Goal: Task Accomplishment & Management: Manage account settings

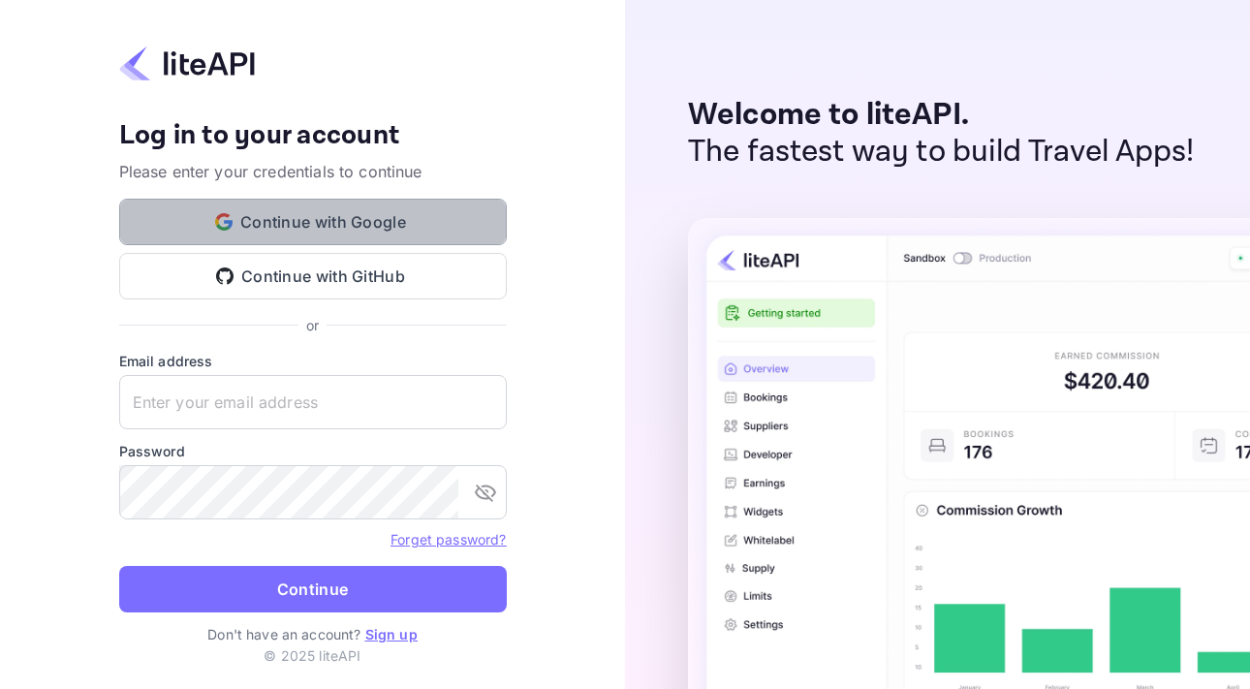
click at [300, 231] on button "Continue with Google" at bounding box center [313, 222] width 388 height 47
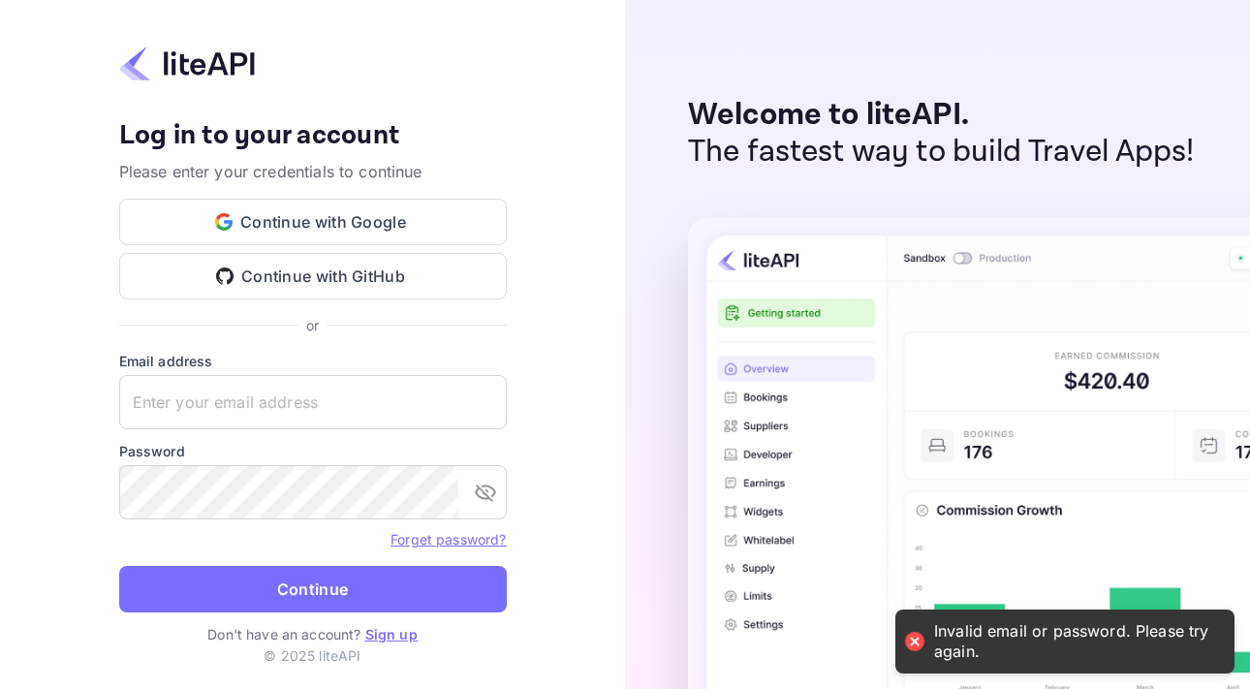
click at [387, 636] on link "Sign up" at bounding box center [391, 634] width 52 height 16
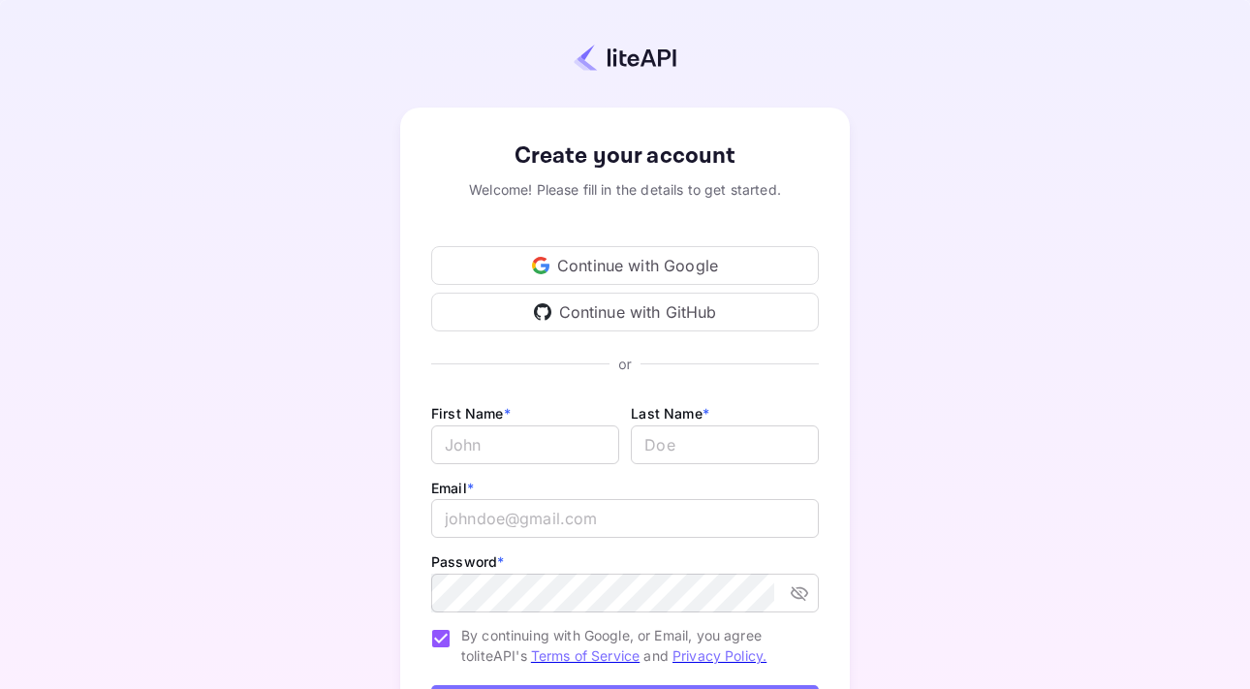
click at [560, 265] on div "Continue with Google" at bounding box center [625, 265] width 388 height 39
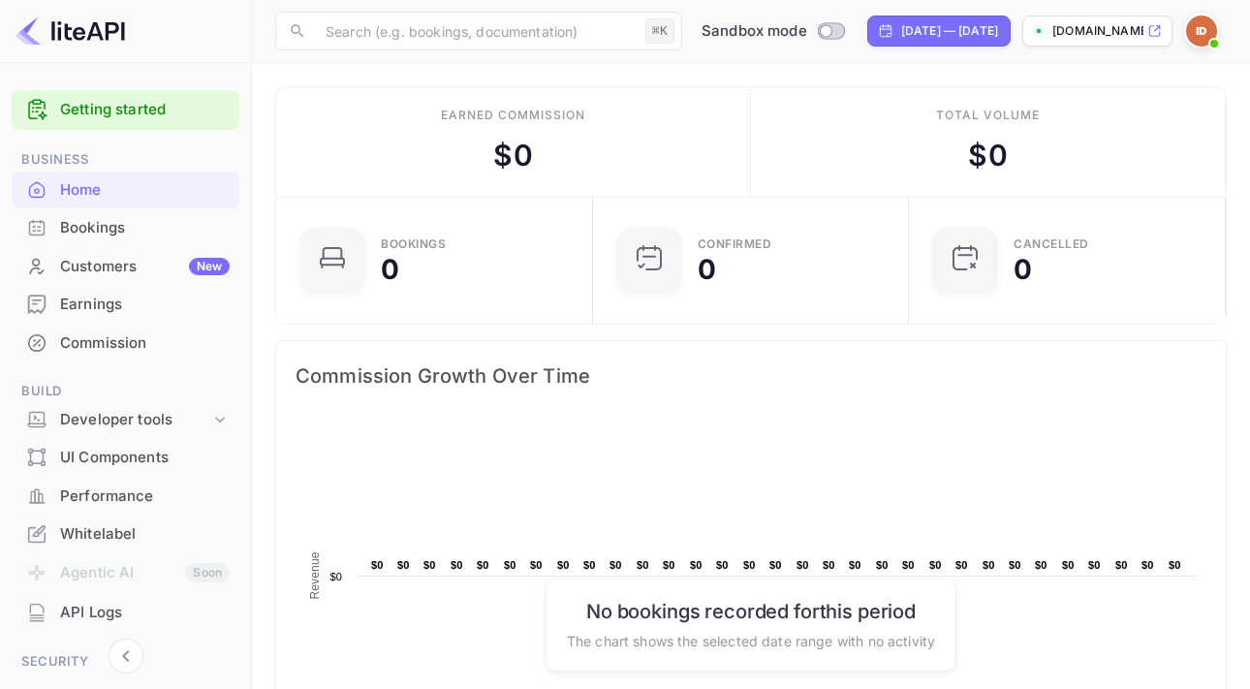
scroll to position [245, 0]
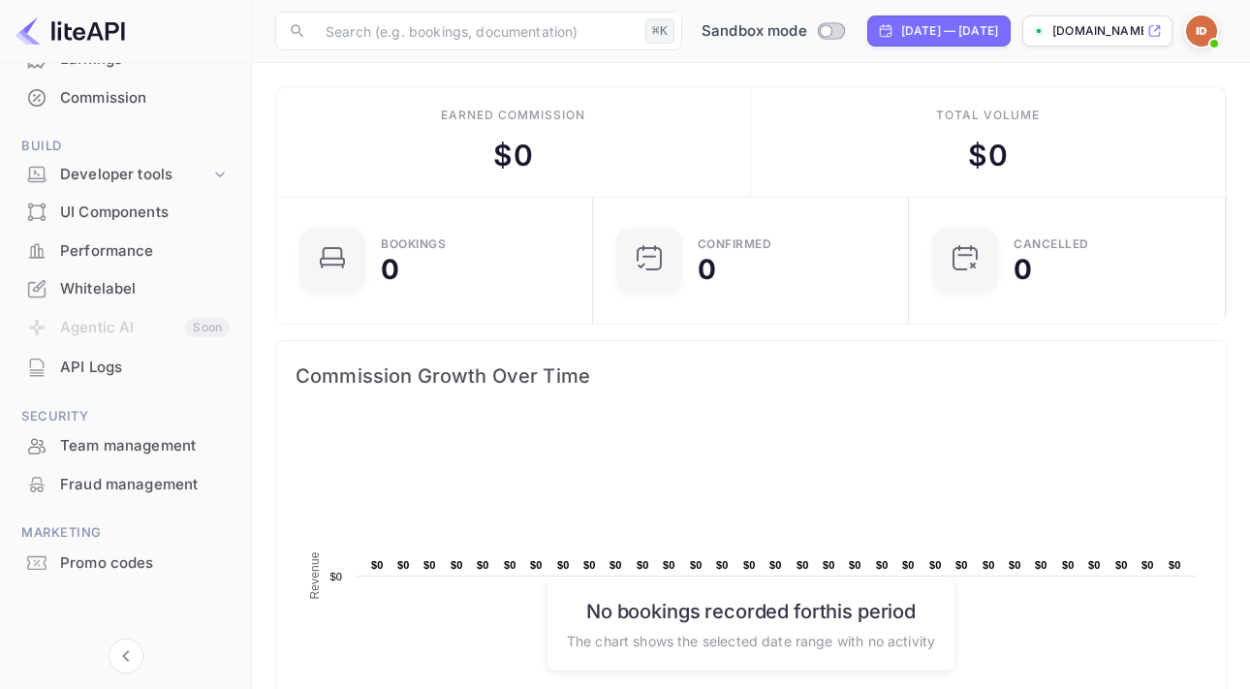
click at [104, 446] on div "Team management" at bounding box center [145, 446] width 170 height 22
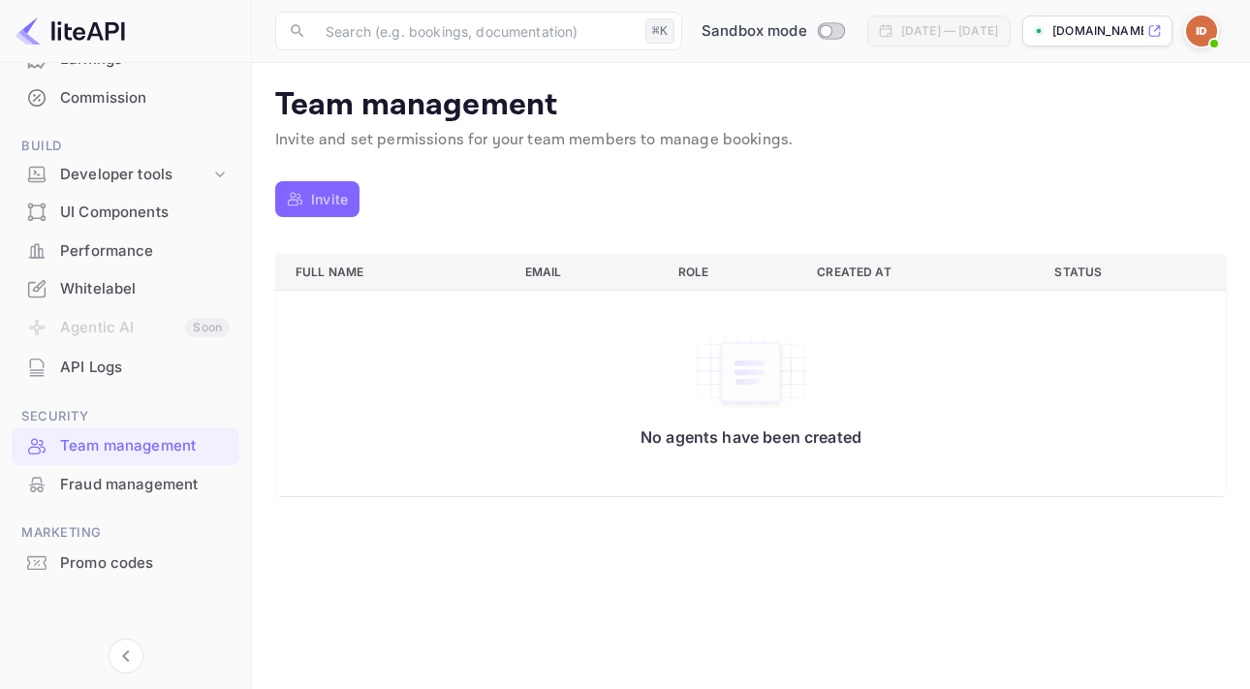
click at [312, 189] on p "Invite" at bounding box center [329, 199] width 37 height 20
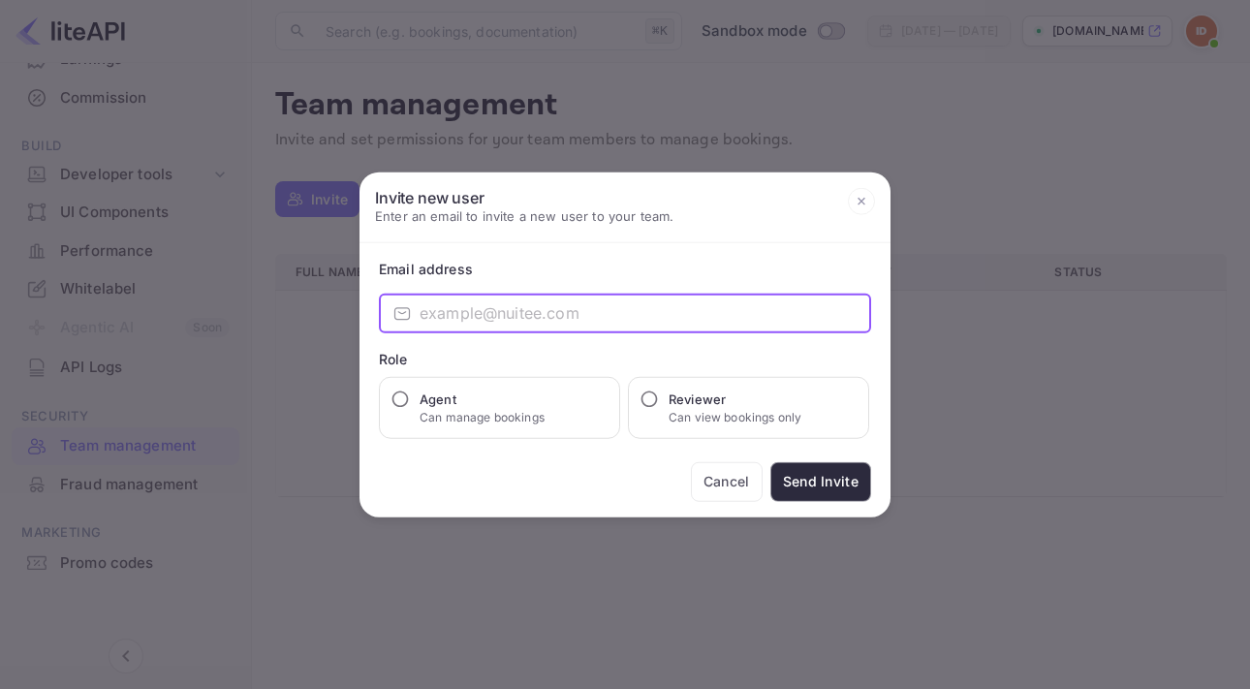
click at [436, 313] on input "email" at bounding box center [646, 313] width 452 height 39
type input "[EMAIL_ADDRESS][DOMAIN_NAME]"
click at [420, 404] on h6 "Agent" at bounding box center [482, 398] width 125 height 19
click at [410, 404] on input "Agent Can manage bookings" at bounding box center [399, 398] width 19 height 19
radio input "true"
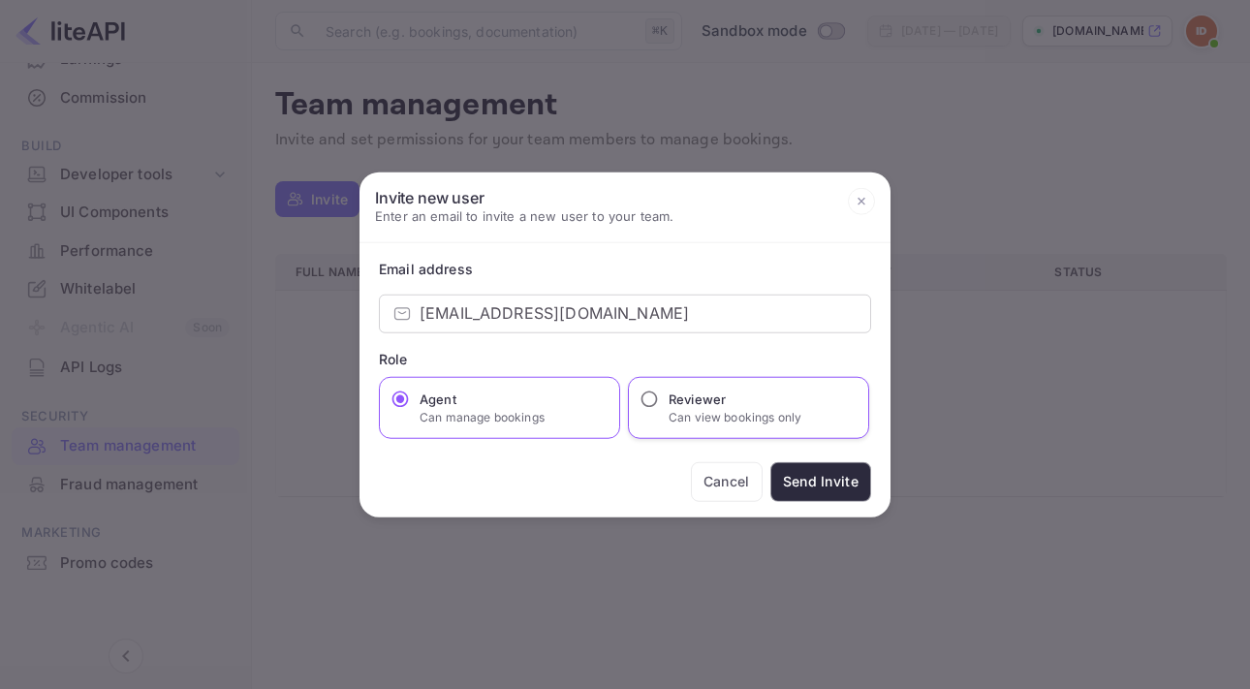
click at [655, 388] on div "Reviewer Can view bookings only" at bounding box center [748, 407] width 241 height 62
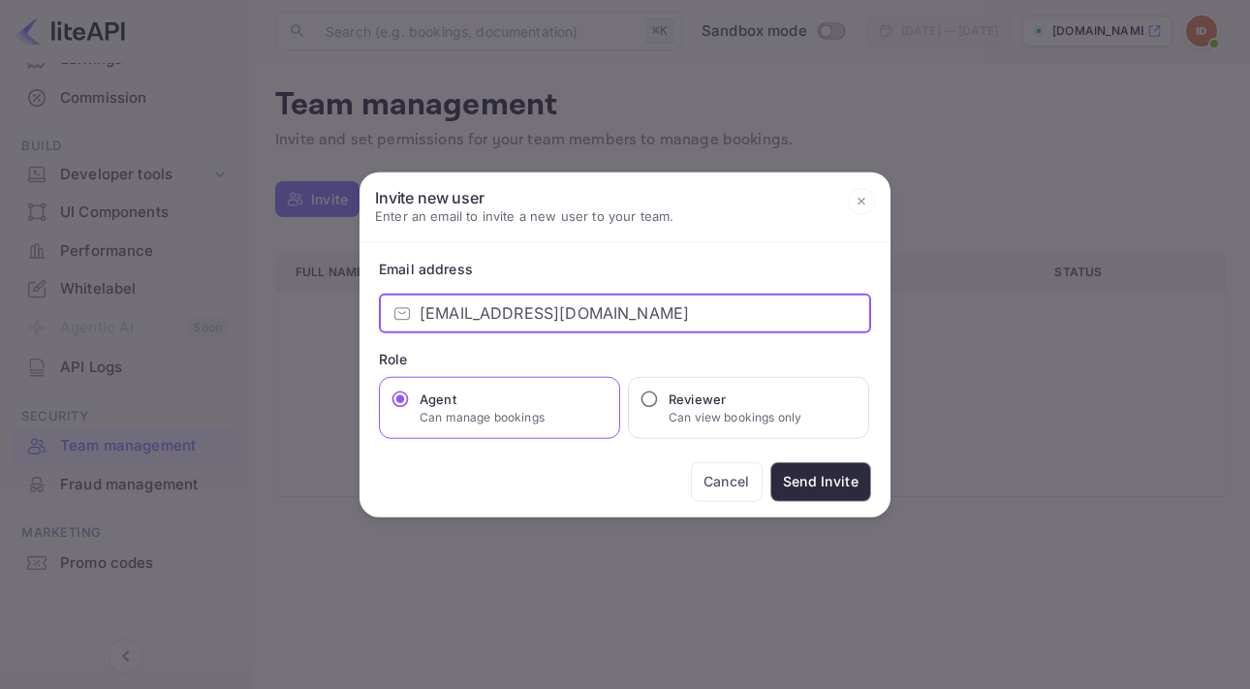
click at [620, 316] on input "[EMAIL_ADDRESS][DOMAIN_NAME]" at bounding box center [646, 313] width 452 height 39
click at [805, 474] on button "Send Invite" at bounding box center [820, 481] width 101 height 40
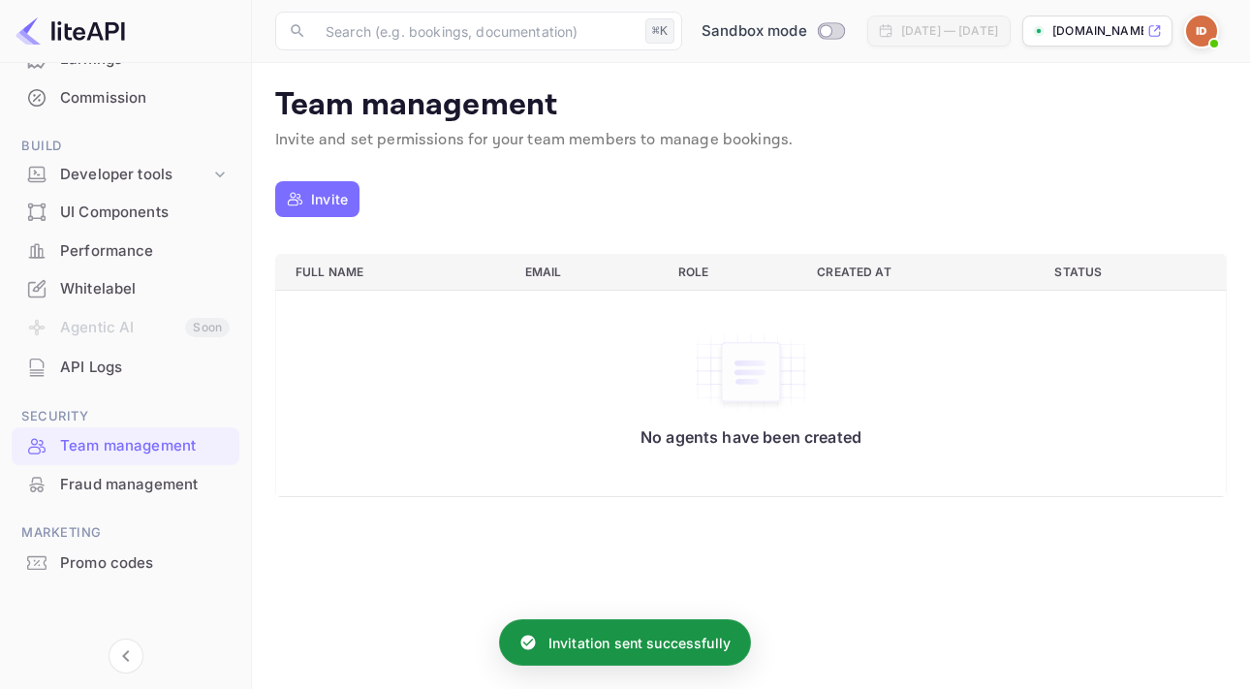
click at [1202, 31] on img at bounding box center [1201, 31] width 31 height 31
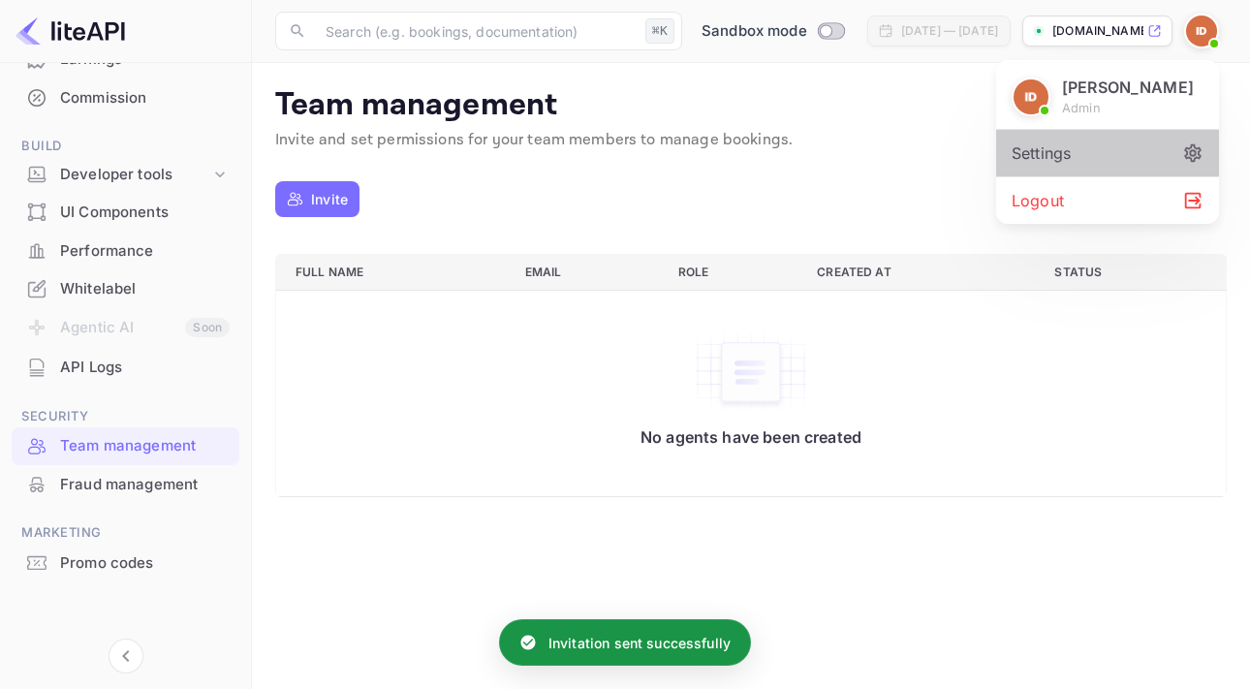
click at [1060, 156] on div "Settings" at bounding box center [1107, 153] width 223 height 47
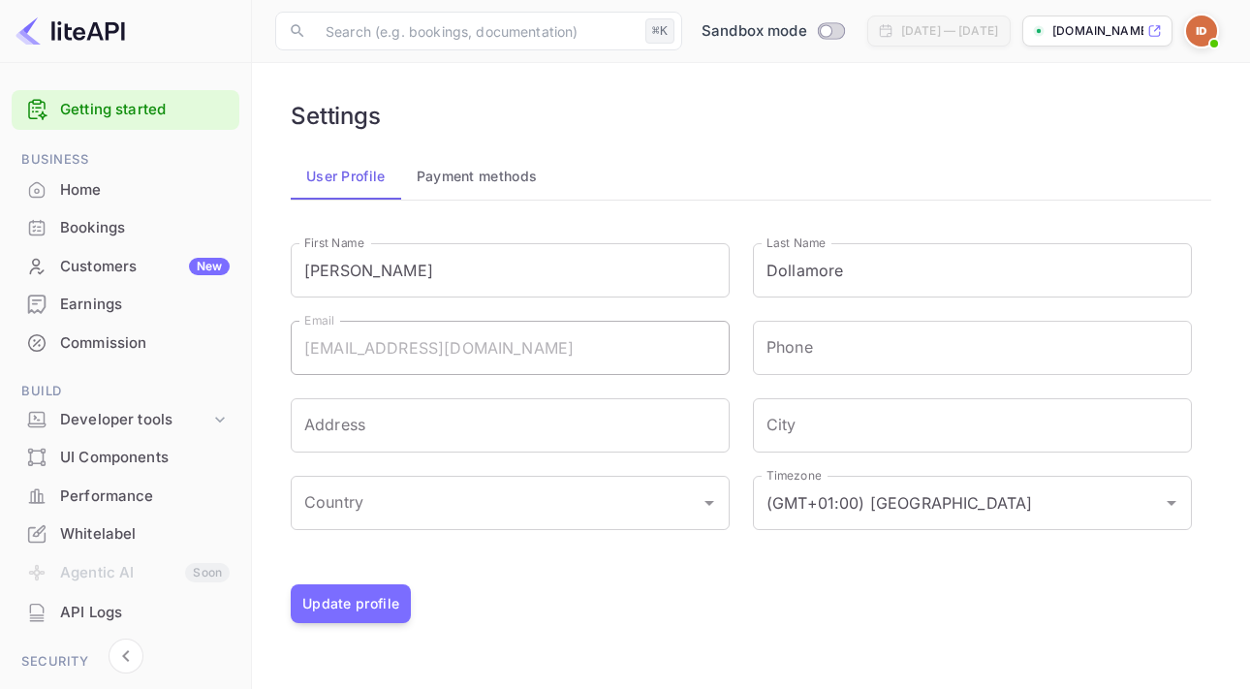
click at [1106, 32] on p "[DOMAIN_NAME]..." at bounding box center [1097, 30] width 91 height 17
click at [477, 180] on button "Payment methods" at bounding box center [477, 176] width 152 height 47
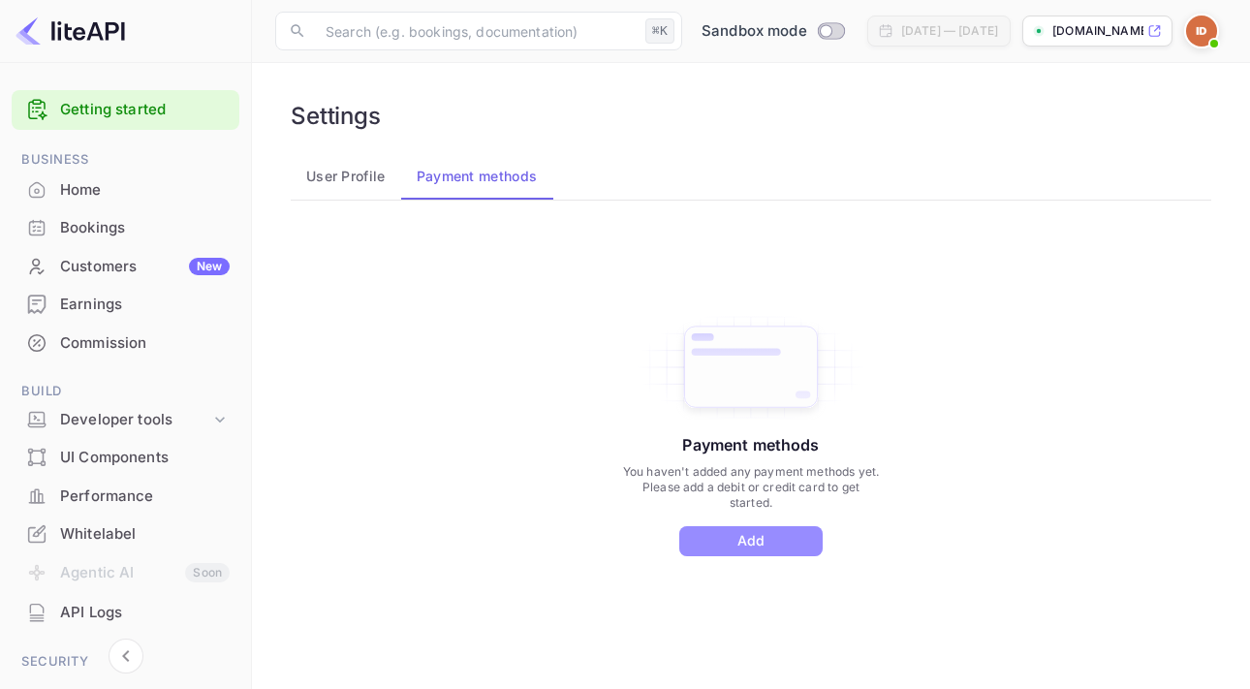
click at [741, 541] on button "Add" at bounding box center [750, 541] width 143 height 30
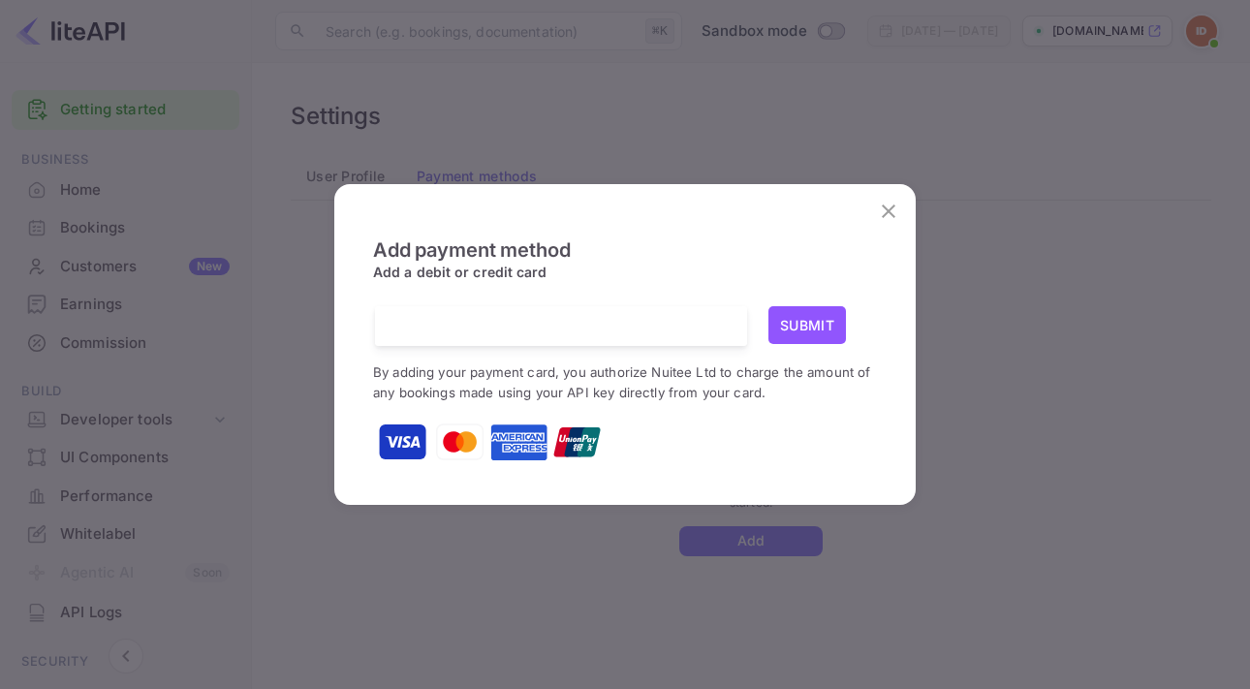
click at [570, 263] on span "Add payment method" at bounding box center [471, 269] width 197 height 62
click at [809, 322] on button "Submit" at bounding box center [807, 325] width 78 height 38
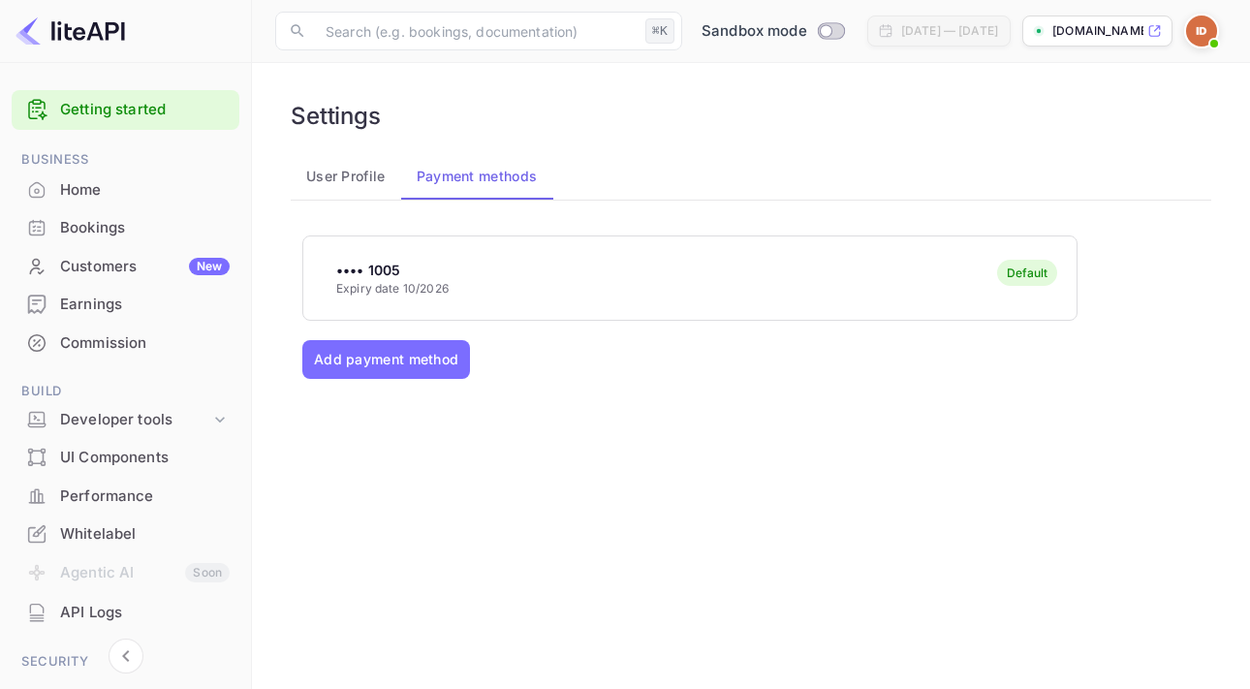
click at [364, 188] on button "User Profile" at bounding box center [346, 176] width 110 height 47
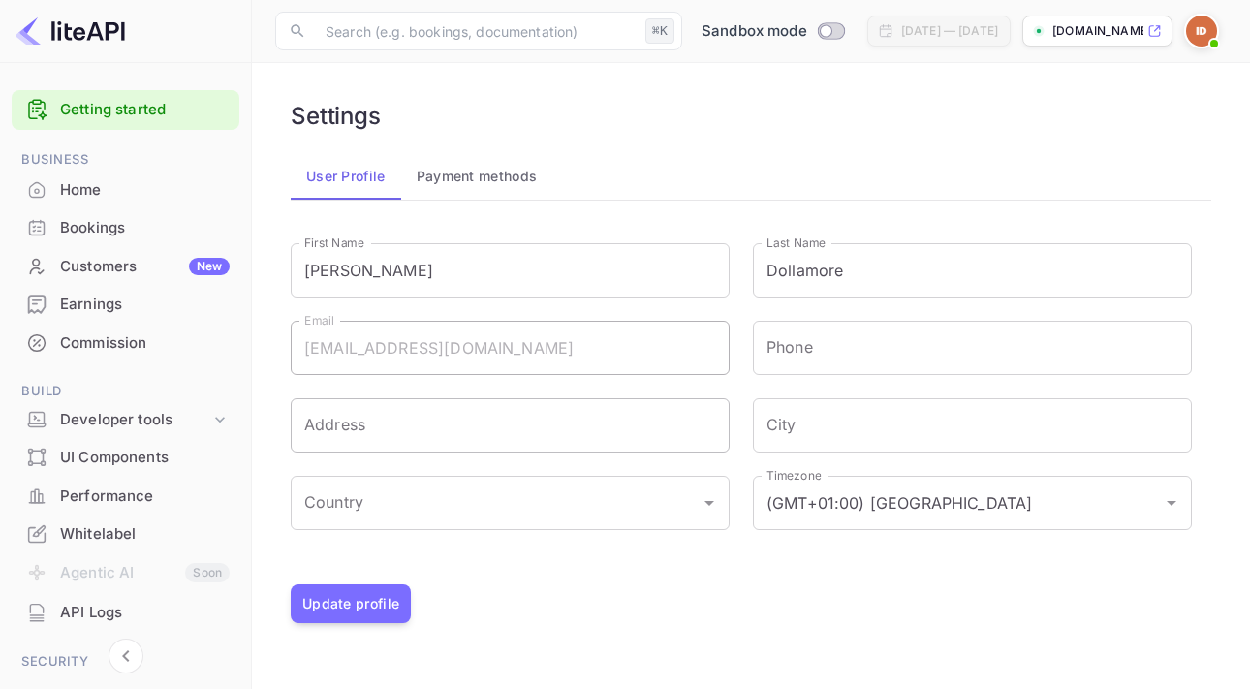
click at [413, 424] on input "Address" at bounding box center [510, 425] width 439 height 54
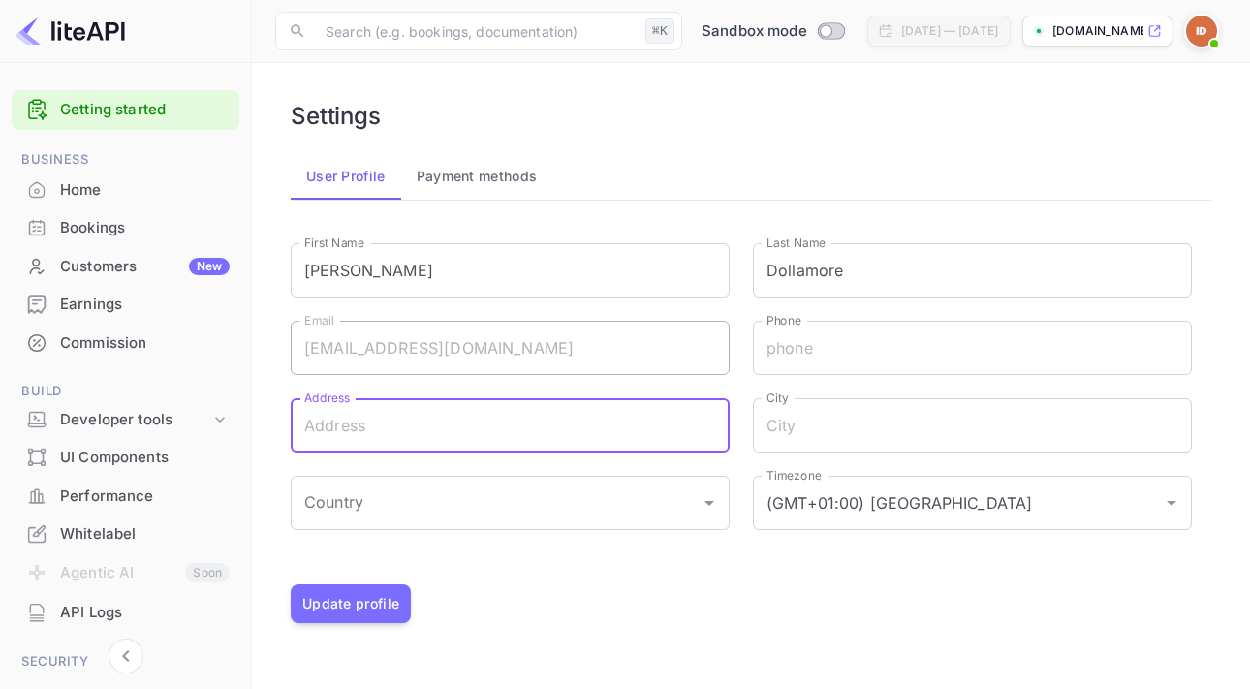
type input "[STREET_ADDRESS][PERSON_NAME]"
type input "[PHONE_NUMBER]"
type input "[GEOGRAPHIC_DATA]"
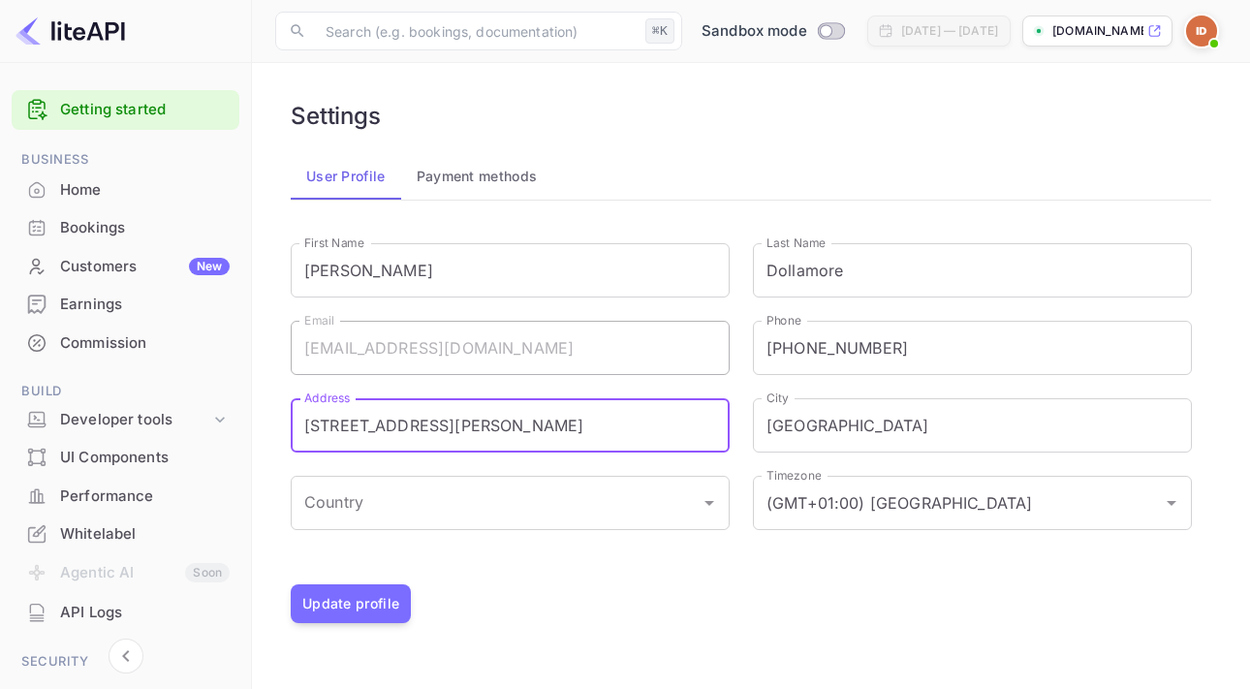
type input "[GEOGRAPHIC_DATA]"
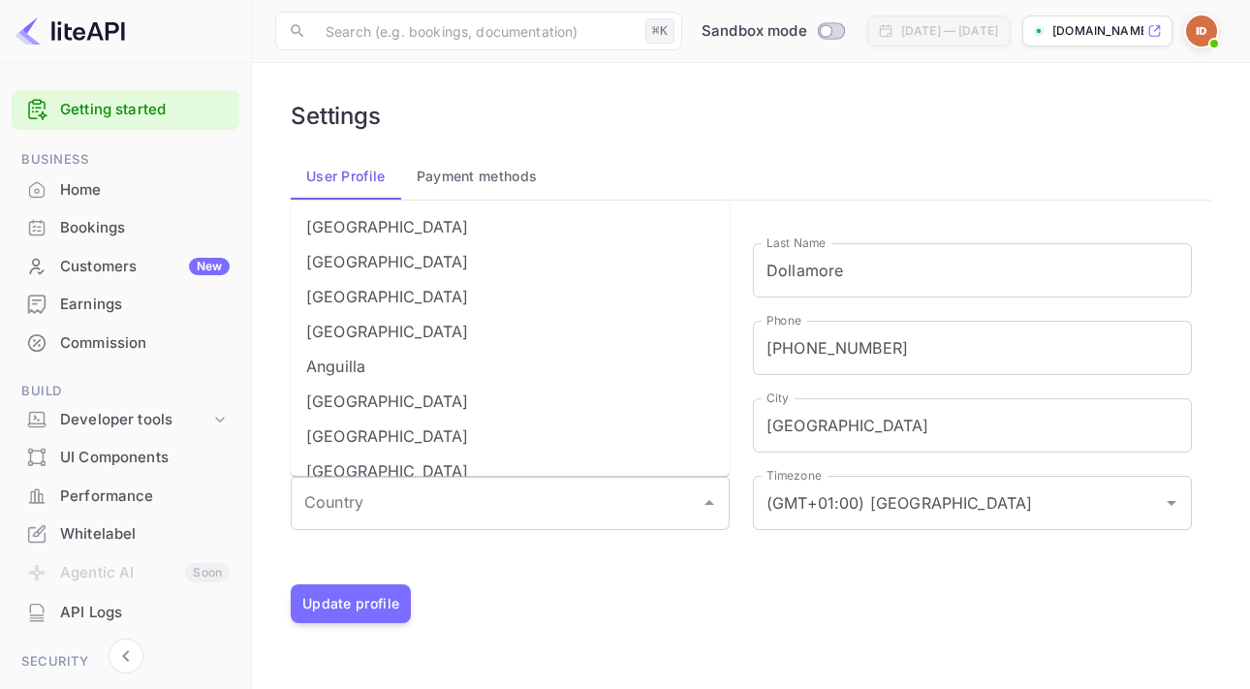
click at [614, 573] on div "Signing in with google... First Name [PERSON_NAME] First Name Last Name Dollamo…" at bounding box center [751, 404] width 920 height 360
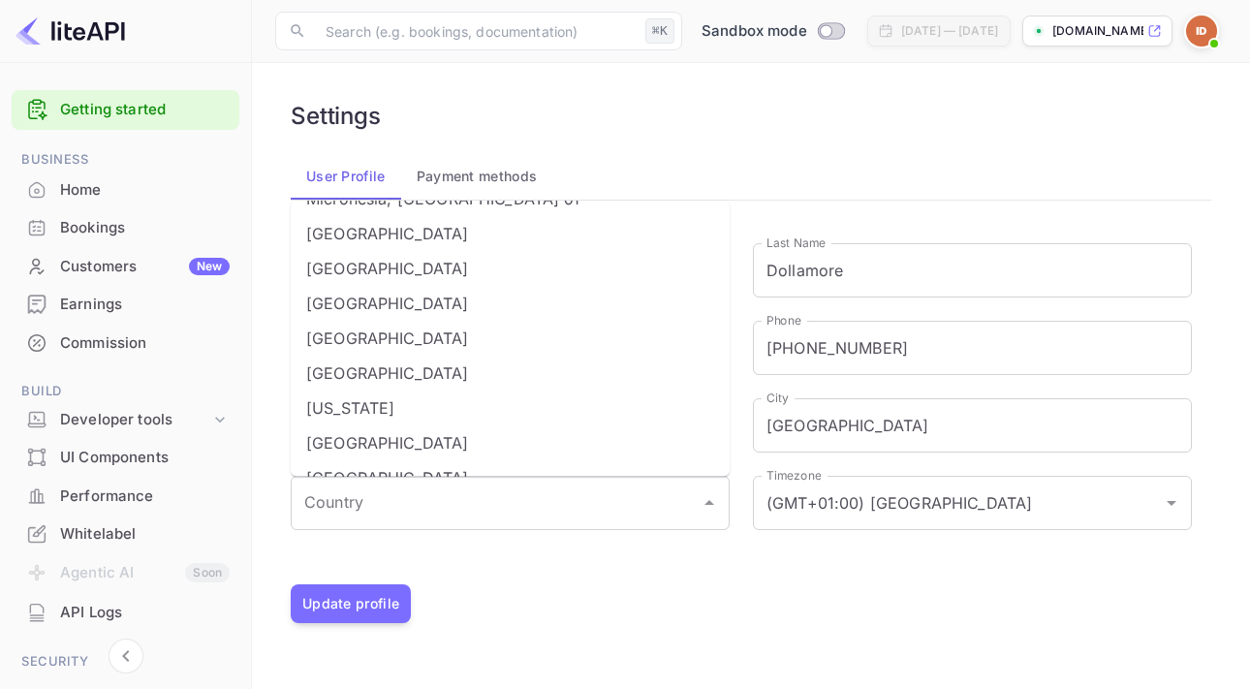
scroll to position [2536, 0]
click at [383, 346] on li "[GEOGRAPHIC_DATA]" at bounding box center [510, 341] width 439 height 35
type input "[GEOGRAPHIC_DATA]"
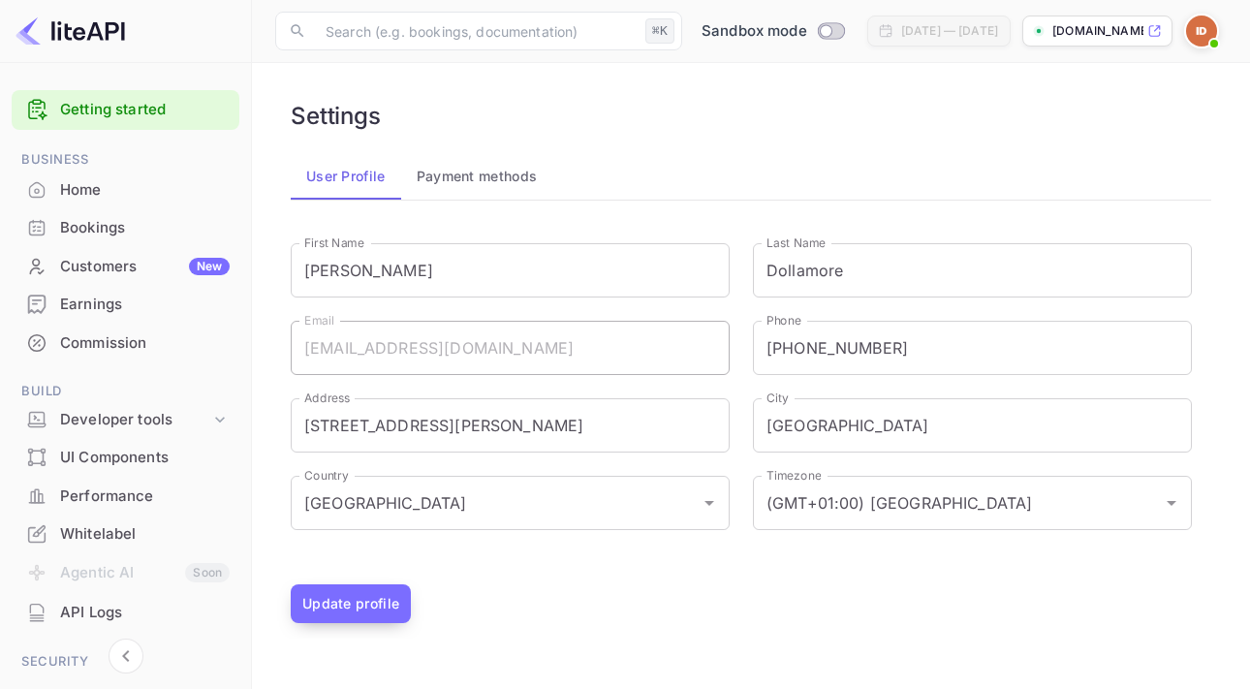
click at [356, 609] on button "Update profile" at bounding box center [351, 603] width 120 height 39
click at [1203, 35] on img at bounding box center [1201, 31] width 31 height 31
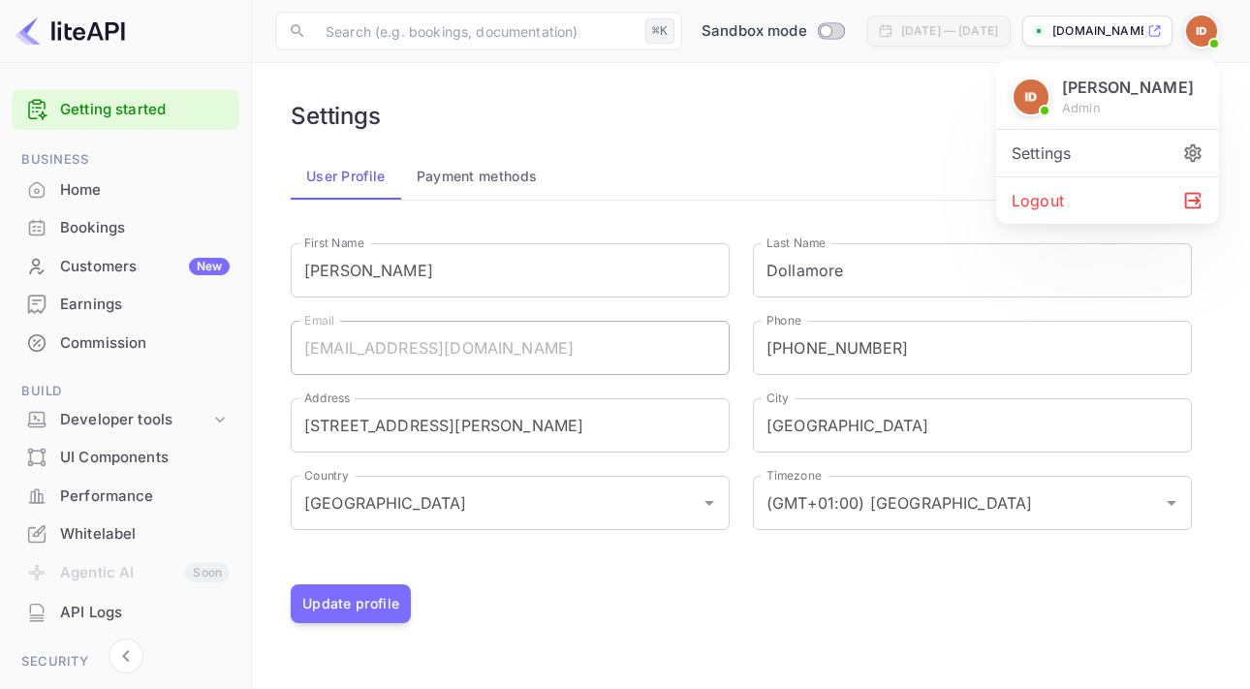
click at [693, 127] on div at bounding box center [625, 344] width 1250 height 689
